Goal: Information Seeking & Learning: Learn about a topic

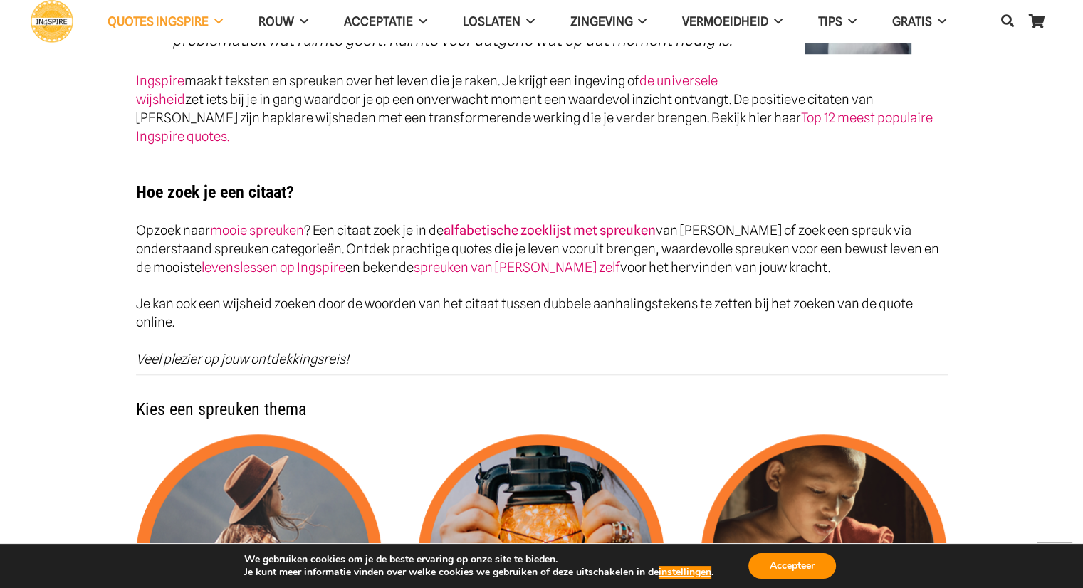
scroll to position [1211, 0]
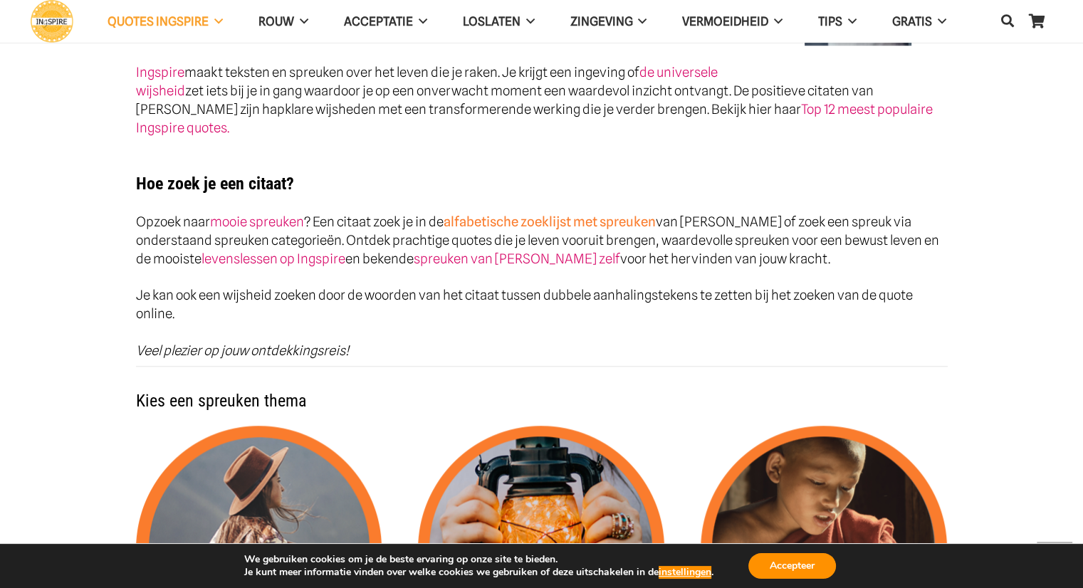
click at [567, 214] on link "alfabetische zoeklijst met spreuken" at bounding box center [550, 222] width 212 height 16
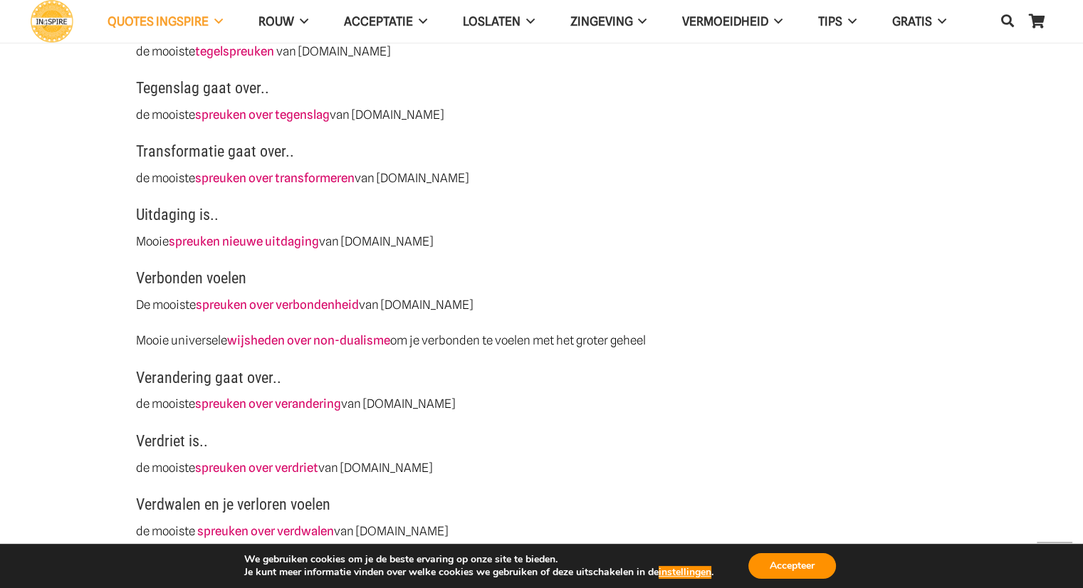
scroll to position [3632, 0]
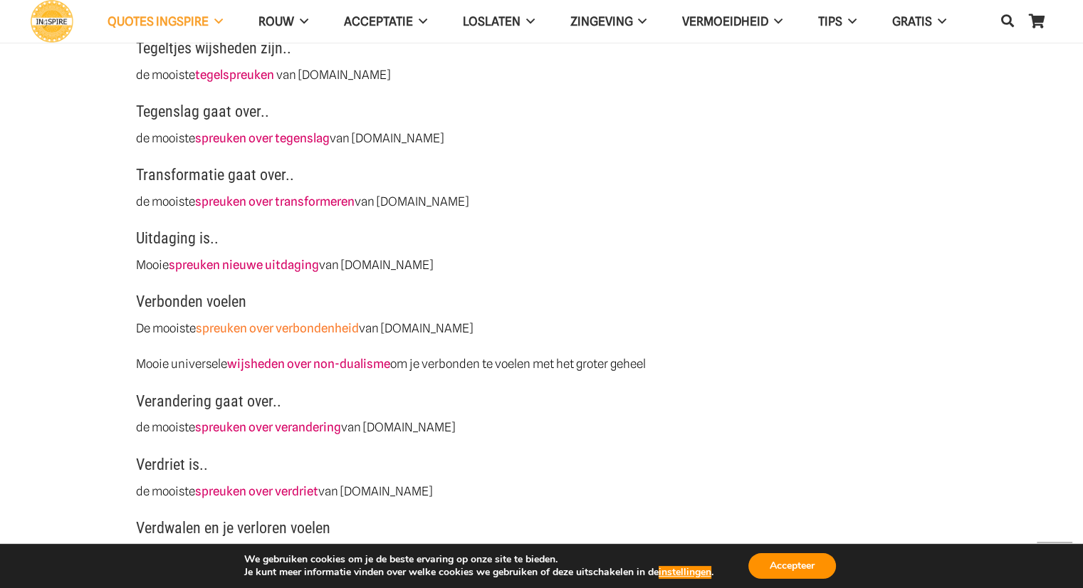
click at [299, 328] on link "spreuken over verbondenheid" at bounding box center [277, 328] width 163 height 14
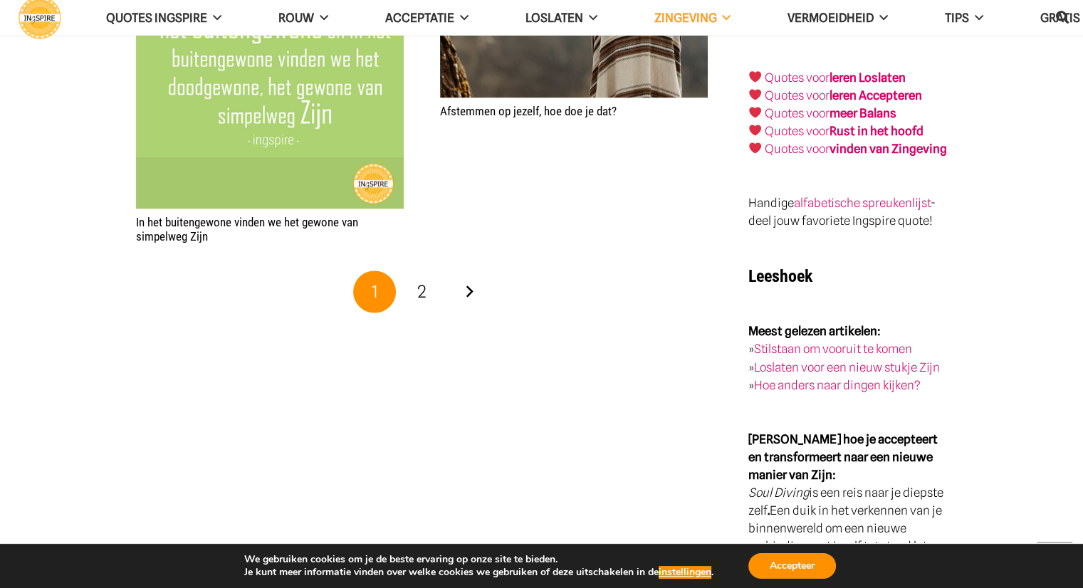
scroll to position [2350, 0]
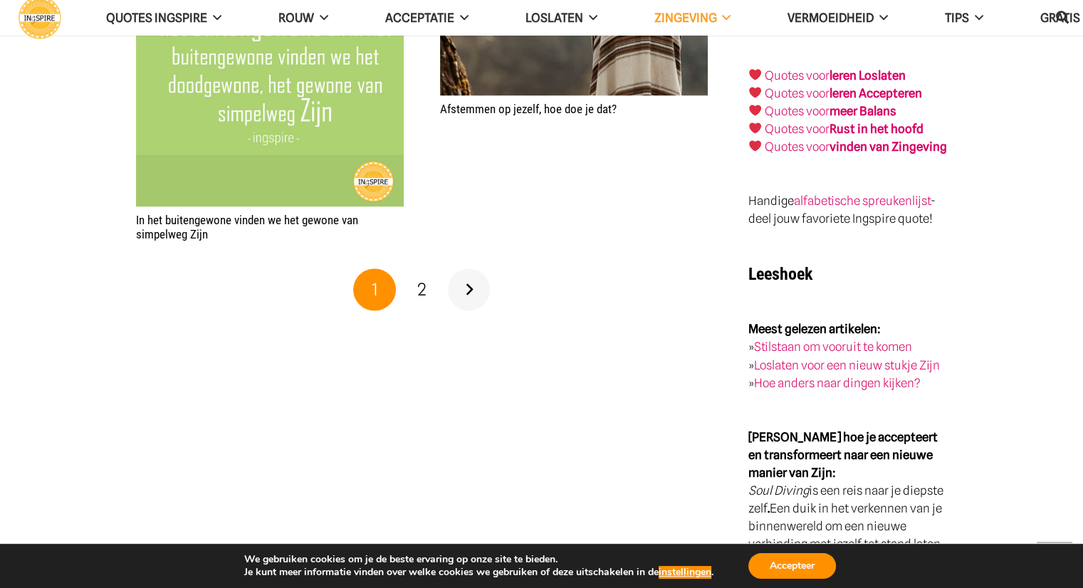
click at [471, 293] on link "Volgende" at bounding box center [469, 289] width 43 height 43
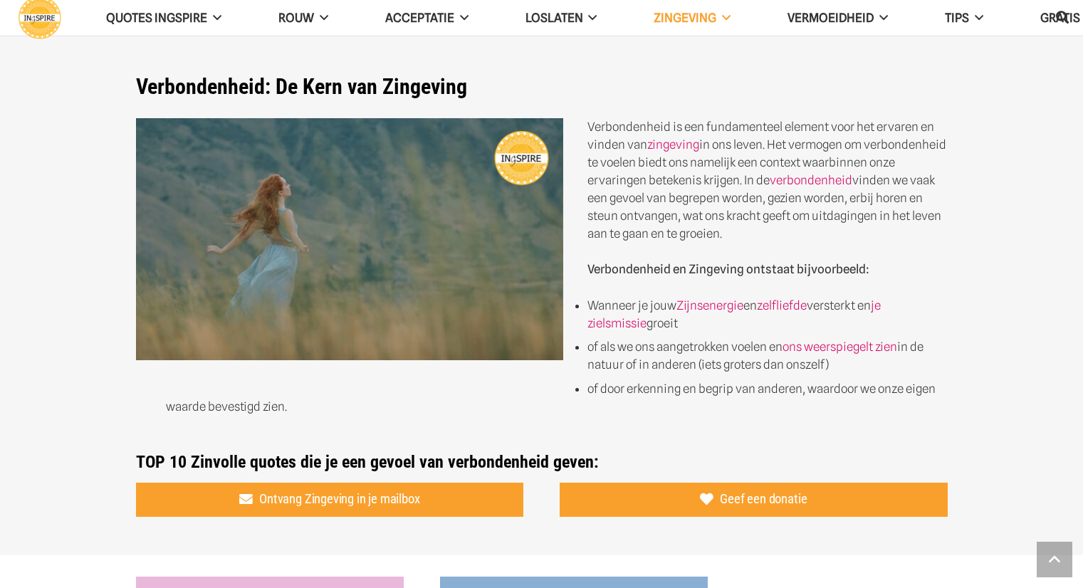
scroll to position [2350, 0]
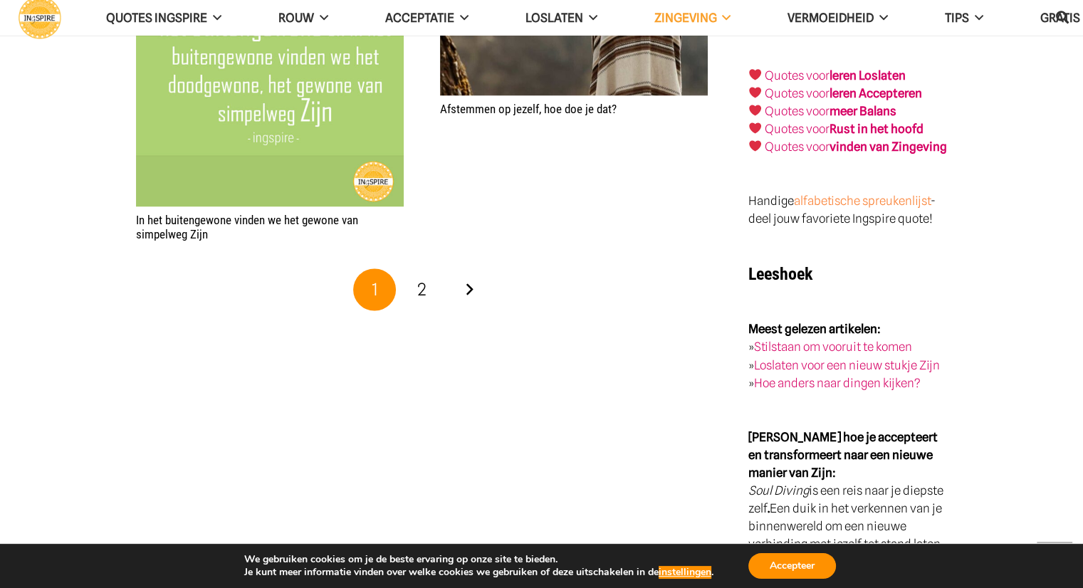
click at [838, 197] on link "alfabetische spreukenlijst" at bounding box center [862, 201] width 137 height 14
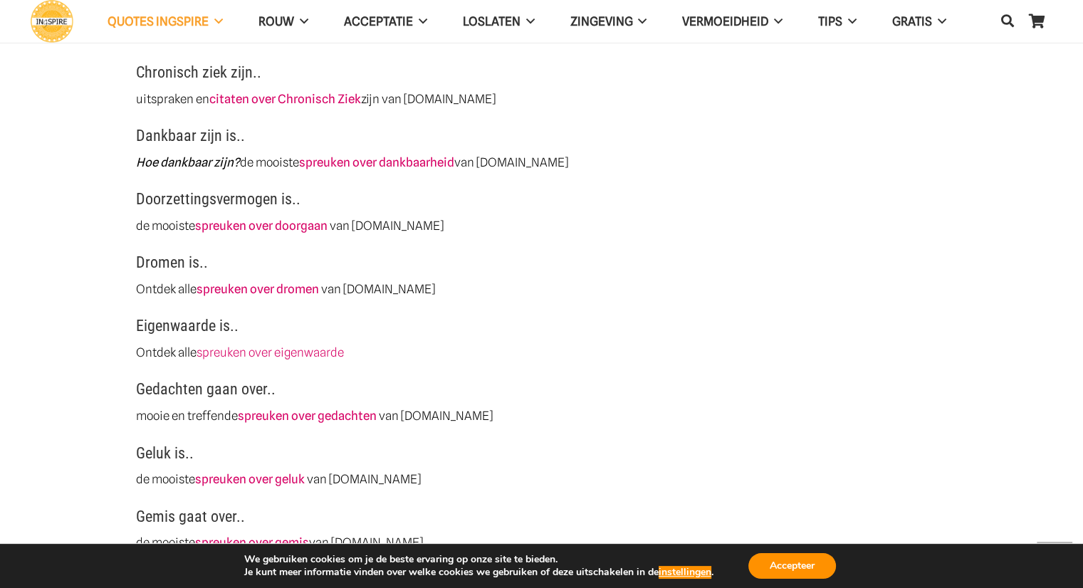
scroll to position [926, 0]
click at [404, 165] on link "spreuken over dankbaarheid" at bounding box center [376, 162] width 155 height 14
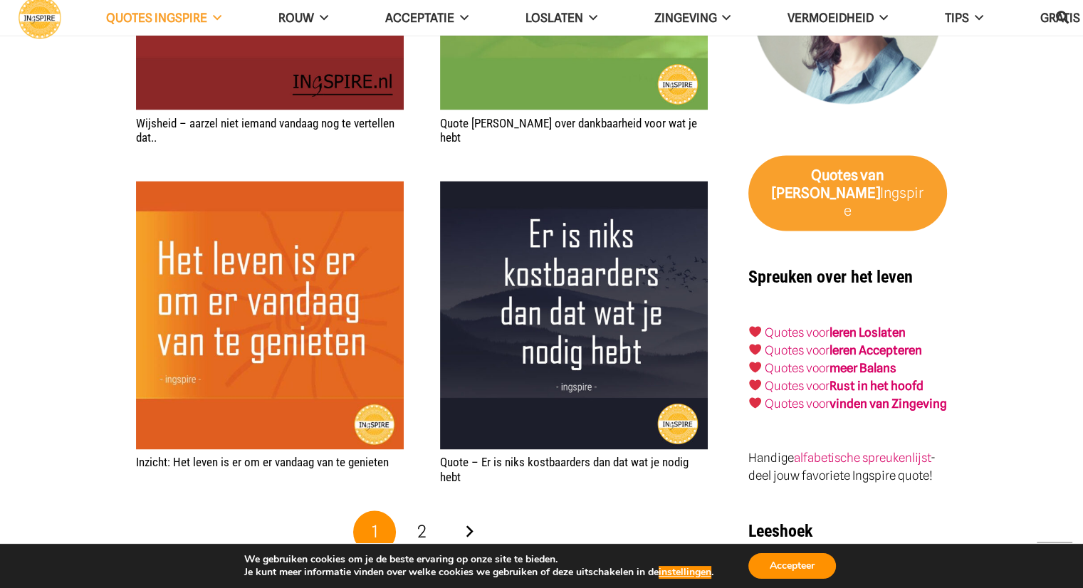
scroll to position [2208, 0]
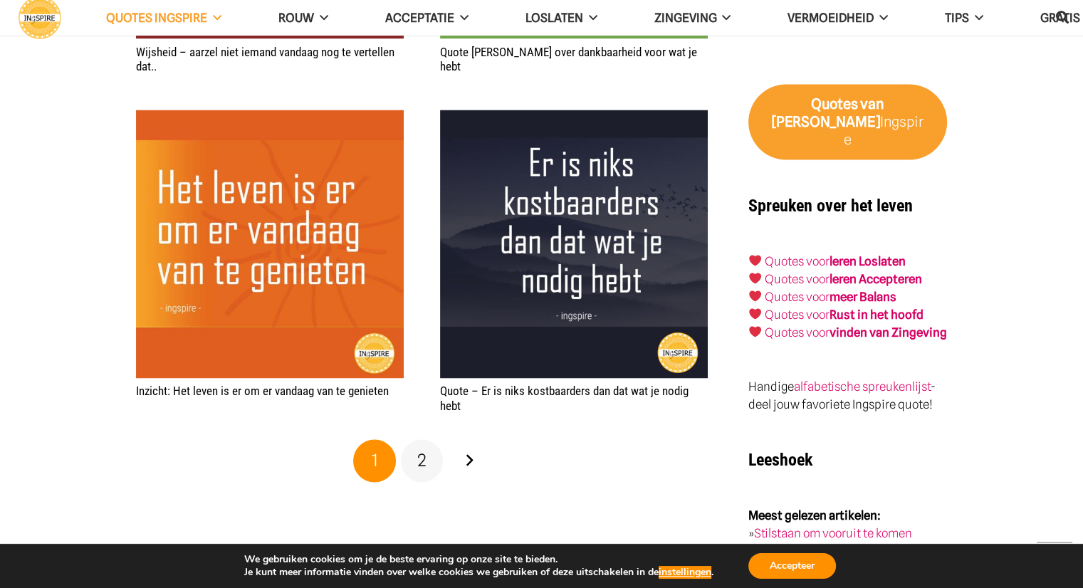
click at [420, 459] on span "2" at bounding box center [421, 460] width 9 height 21
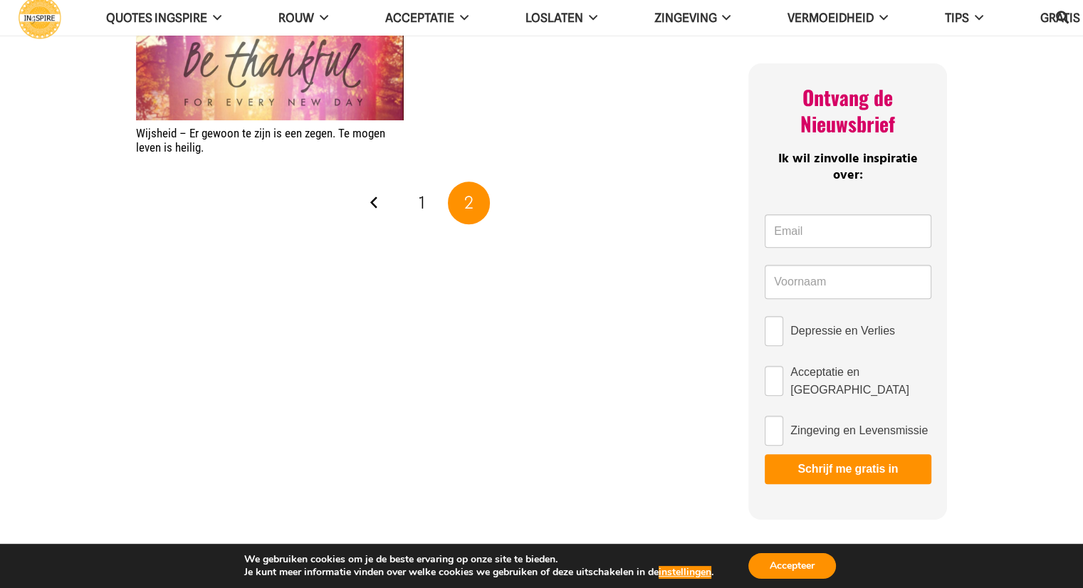
scroll to position [570, 0]
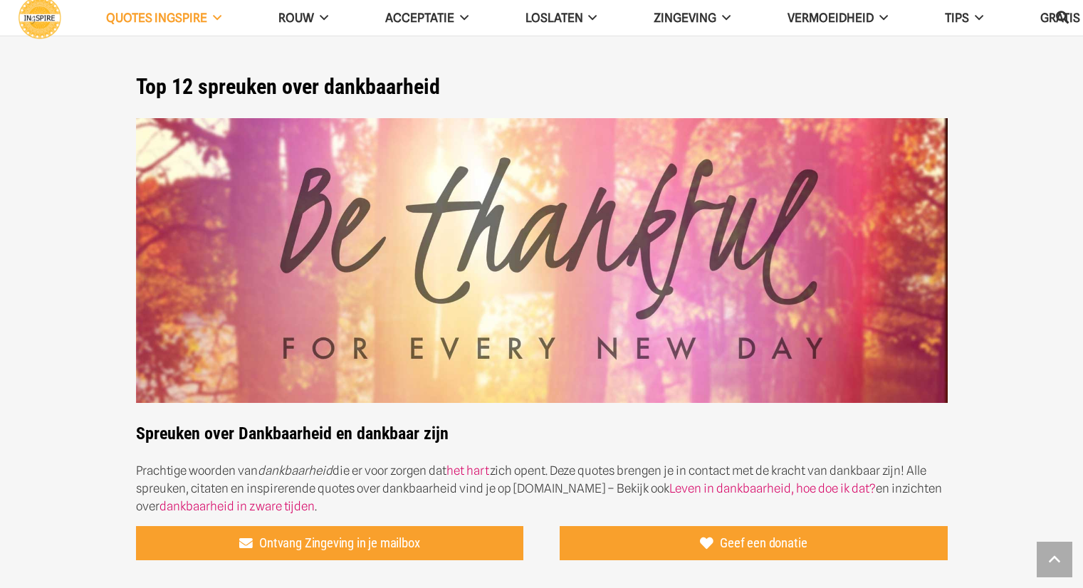
scroll to position [2208, 0]
